Goal: Transaction & Acquisition: Purchase product/service

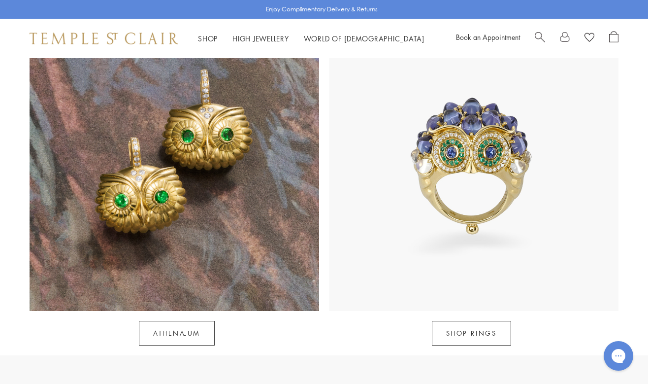
scroll to position [849, 0]
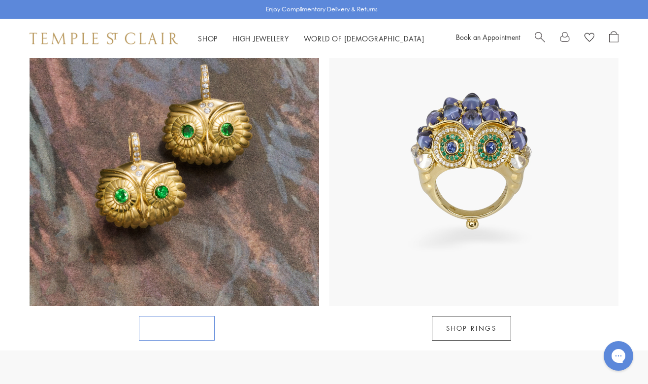
click at [196, 316] on link "Athenæum" at bounding box center [177, 328] width 76 height 25
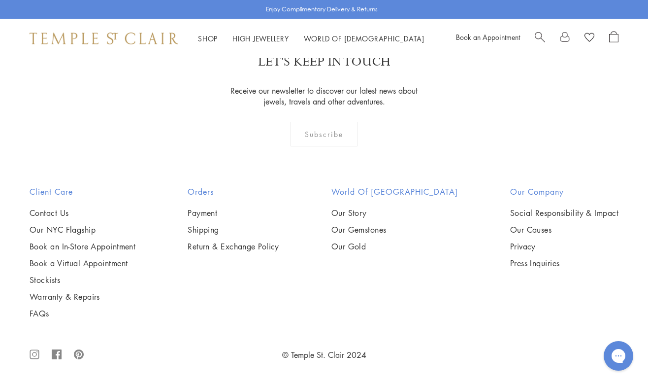
scroll to position [1002, 0]
click at [0, 0] on img at bounding box center [0, 0] width 0 height 0
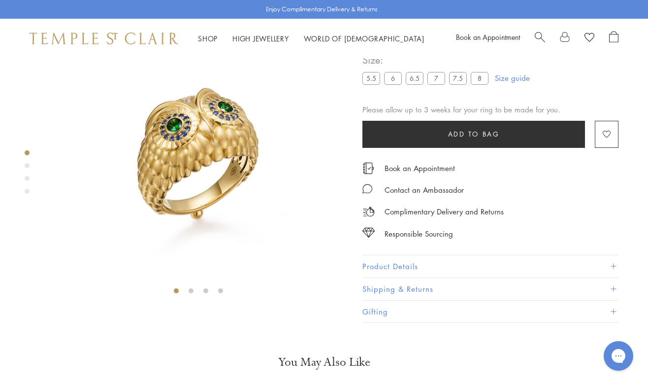
scroll to position [58, 0]
click at [28, 164] on div "Product gallery navigation" at bounding box center [27, 165] width 5 height 5
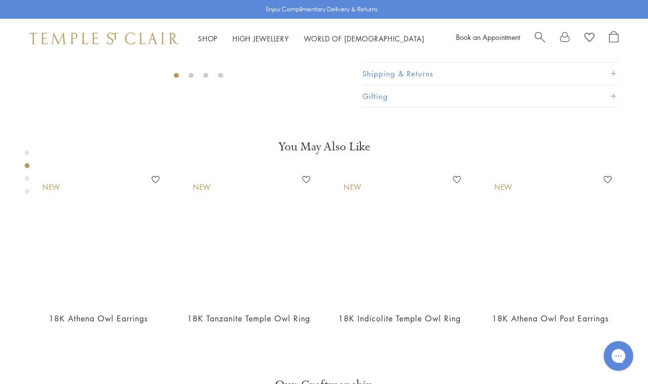
scroll to position [317, 0]
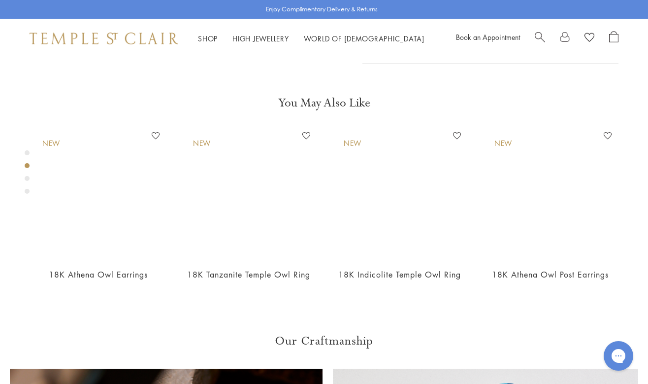
click at [28, 177] on div "Product gallery navigation" at bounding box center [27, 178] width 5 height 5
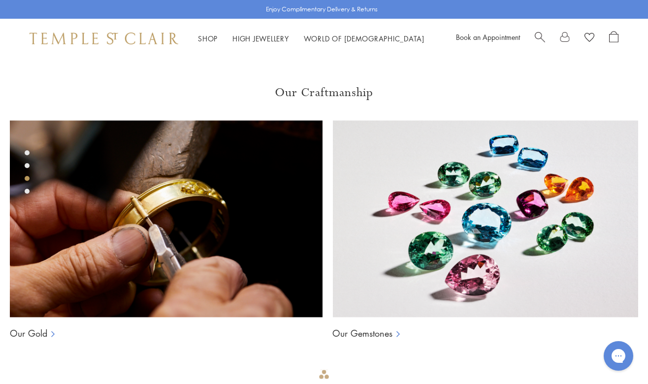
scroll to position [615, 0]
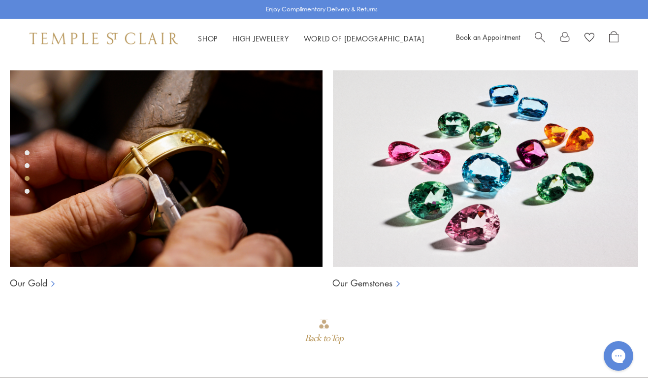
click at [27, 192] on div "Product gallery navigation" at bounding box center [27, 191] width 5 height 5
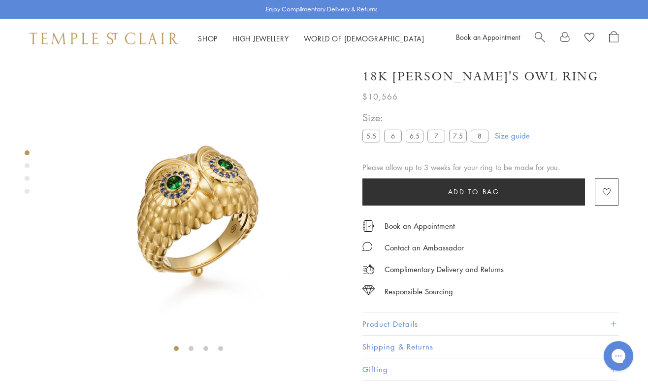
scroll to position [58, 0]
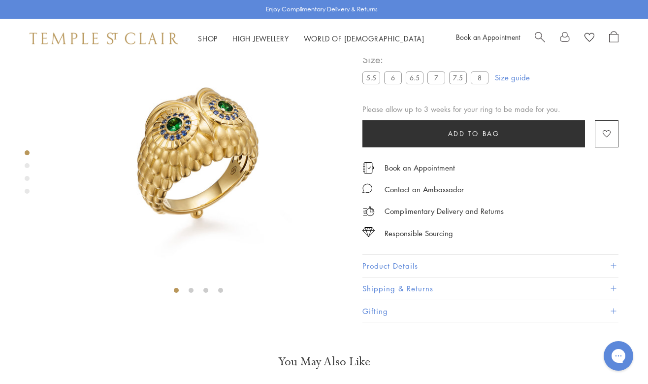
click at [193, 192] on img at bounding box center [198, 149] width 299 height 298
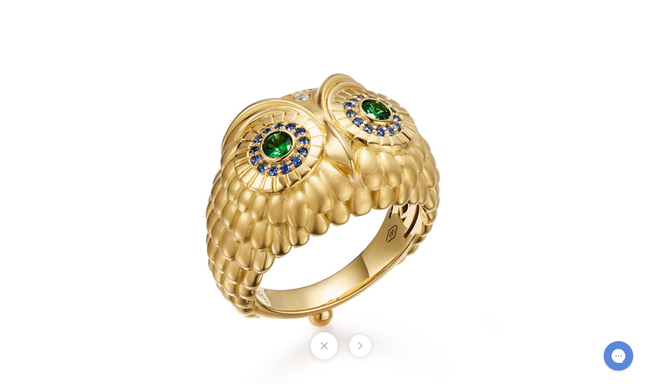
click at [327, 347] on button at bounding box center [323, 345] width 27 height 27
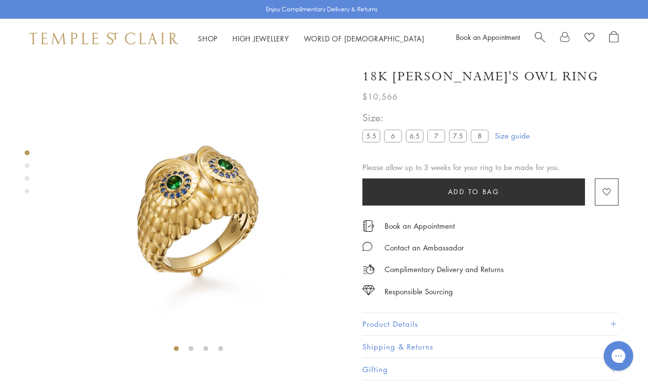
scroll to position [0, 1]
